Goal: Information Seeking & Learning: Learn about a topic

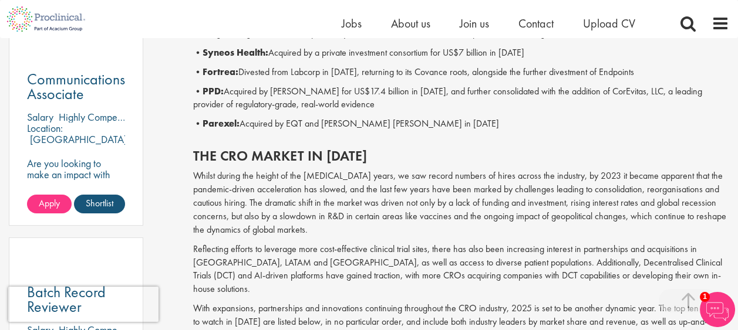
scroll to position [565, 0]
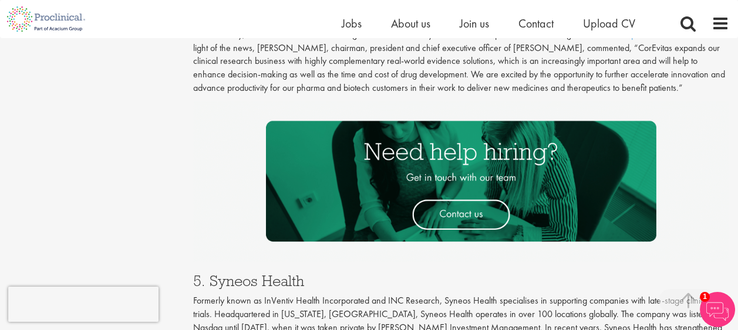
scroll to position [1995, 0]
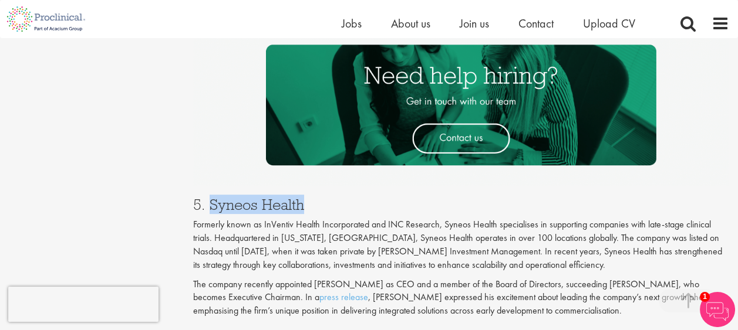
drag, startPoint x: 211, startPoint y: 149, endPoint x: 301, endPoint y: 154, distance: 90.5
click at [301, 197] on h3 "5. Syneos Health" at bounding box center [461, 204] width 536 height 15
copy h3 "Syneos Health"
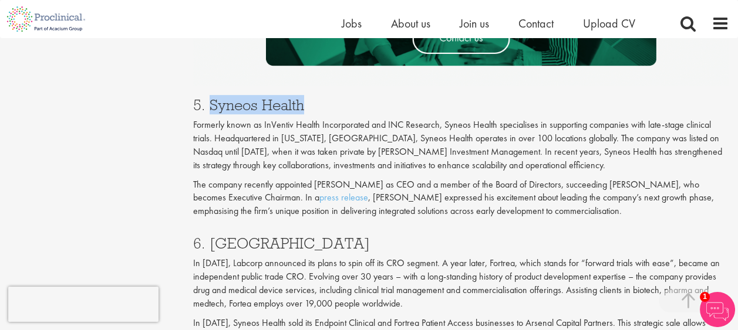
scroll to position [2113, 0]
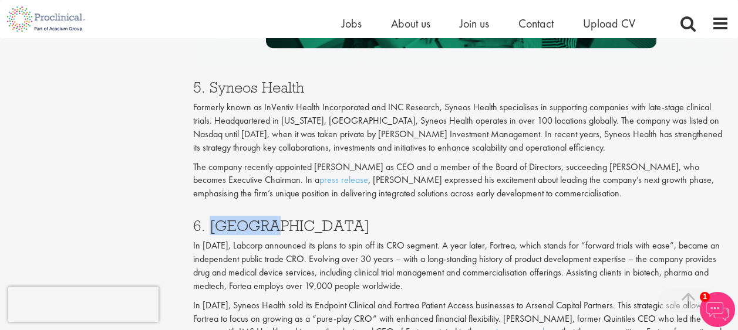
drag, startPoint x: 210, startPoint y: 174, endPoint x: 271, endPoint y: 175, distance: 61.6
click at [271, 218] on h3 "6. [GEOGRAPHIC_DATA]" at bounding box center [461, 225] width 536 height 15
copy h3 "Fortrea"
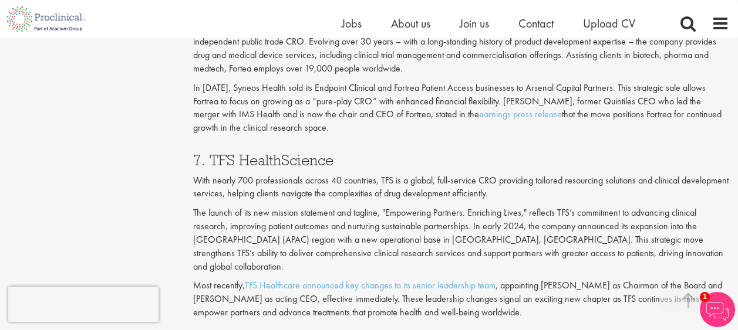
scroll to position [2348, 0]
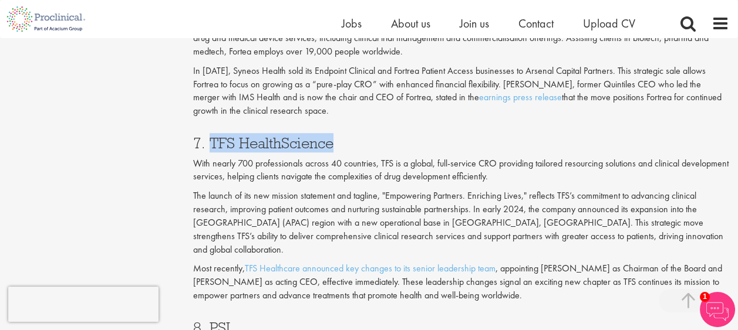
drag, startPoint x: 212, startPoint y: 88, endPoint x: 332, endPoint y: 90, distance: 119.7
click at [332, 136] on h3 "7. TFS HealthScience" at bounding box center [461, 143] width 536 height 15
copy h3 "TFS HealthScience"
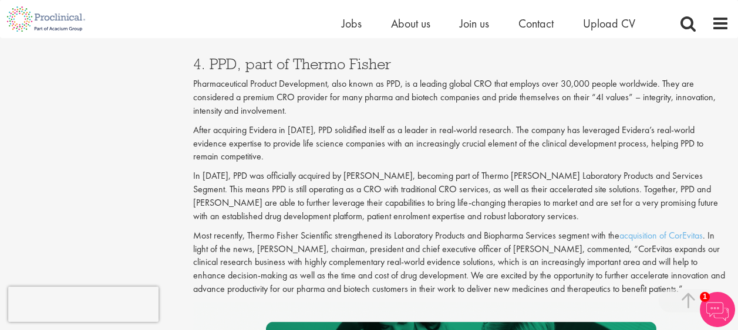
scroll to position [1643, 0]
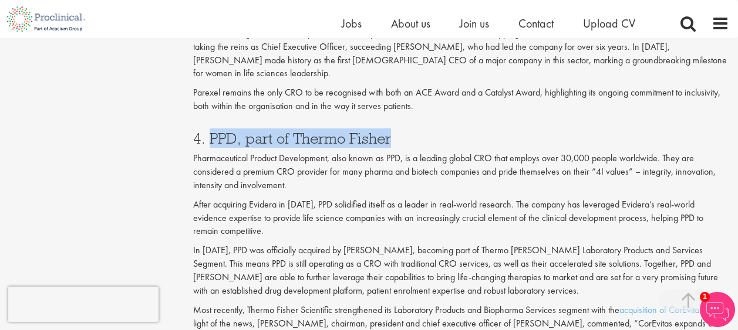
drag, startPoint x: 234, startPoint y: 83, endPoint x: 391, endPoint y: 86, distance: 157.9
click at [391, 131] on h3 "4. PPD, part of Thermo Fisher" at bounding box center [461, 138] width 536 height 15
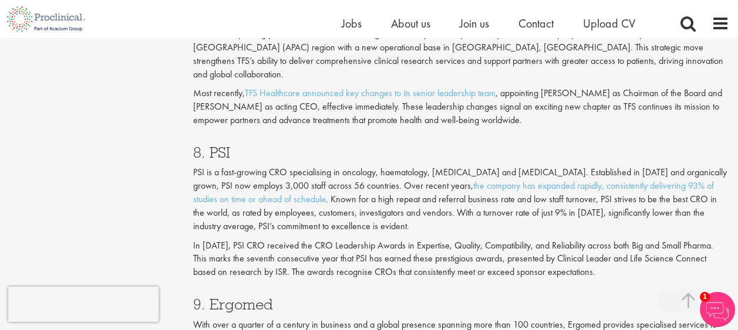
scroll to position [2524, 0]
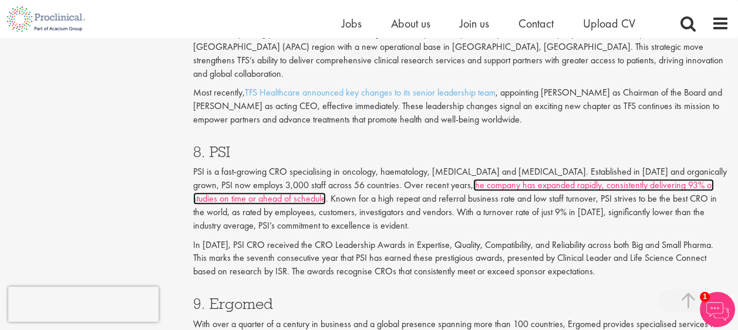
click at [503, 179] on link "the company has expanded rapidly, consistently delivering 93% of studies on tim…" at bounding box center [453, 192] width 521 height 26
